Goal: Answer question/provide support

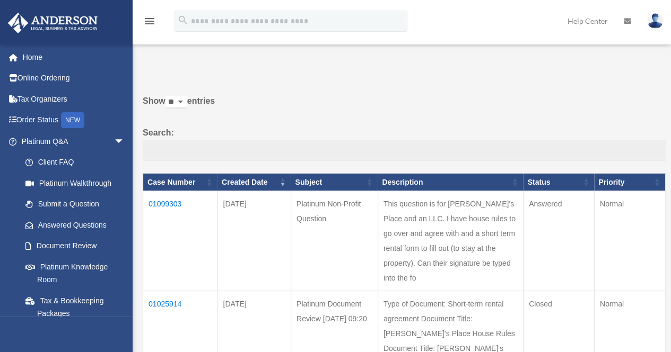
click at [166, 203] on td "01099303" at bounding box center [180, 241] width 74 height 100
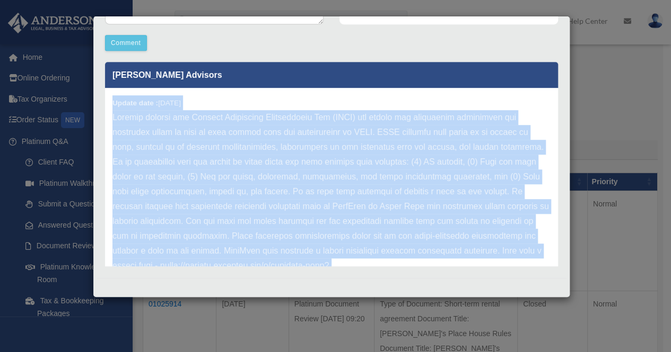
drag, startPoint x: 169, startPoint y: 240, endPoint x: 104, endPoint y: 93, distance: 161.1
click at [104, 93] on div "[PERSON_NAME] Advisors Update date : [DATE]" at bounding box center [331, 161] width 469 height 212
copy div "Update date : [DATE] [US_STATE] adopted the Uniform Electronic Transactions Act…"
click at [448, 94] on div "Update date : [DATE]" at bounding box center [331, 221] width 453 height 267
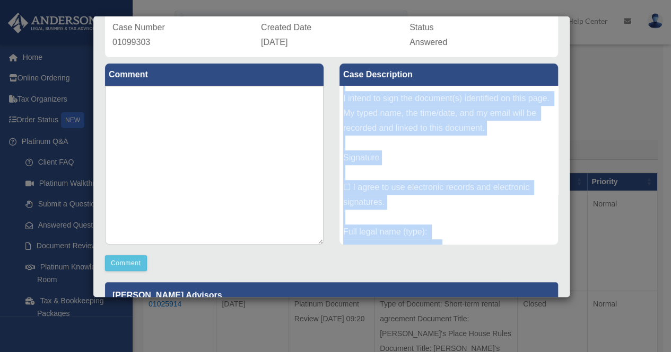
scroll to position [368, 0]
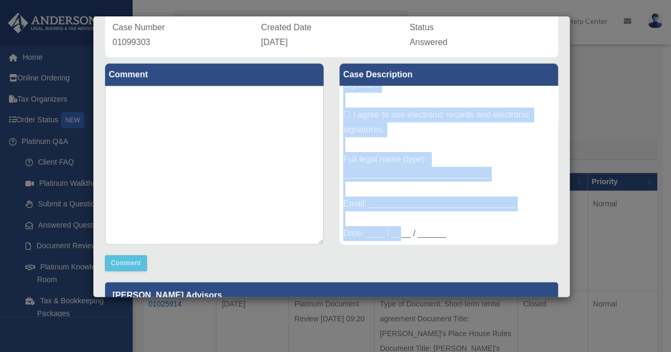
drag, startPoint x: 339, startPoint y: 93, endPoint x: 511, endPoint y: 243, distance: 228.4
click at [511, 243] on div "This question is for [PERSON_NAME]'s Place and an LLC. I have house rules to go…" at bounding box center [448, 165] width 218 height 159
copy div "This question is for [PERSON_NAME]'s Place and an LLC. I have house rules to go…"
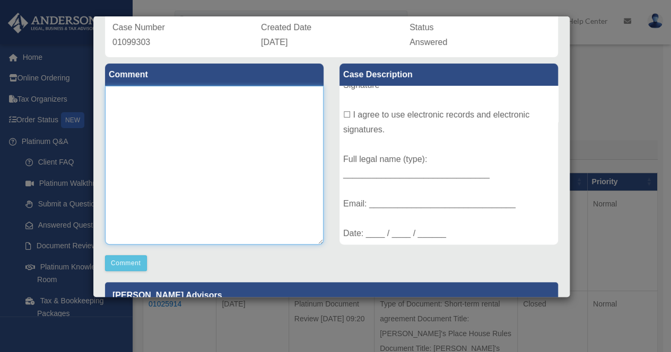
click at [124, 112] on textarea at bounding box center [214, 165] width 218 height 159
type textarea "**********"
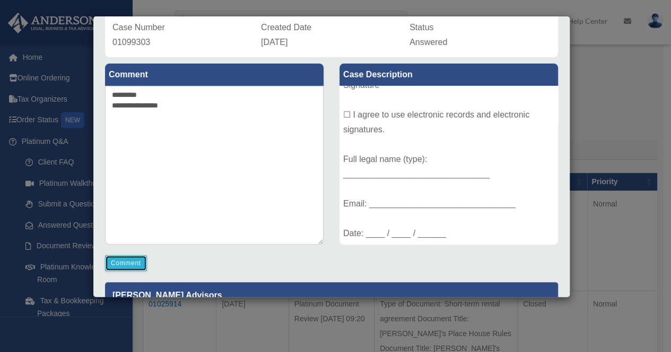
click at [113, 262] on button "Comment" at bounding box center [126, 263] width 42 height 16
